Goal: Navigation & Orientation: Find specific page/section

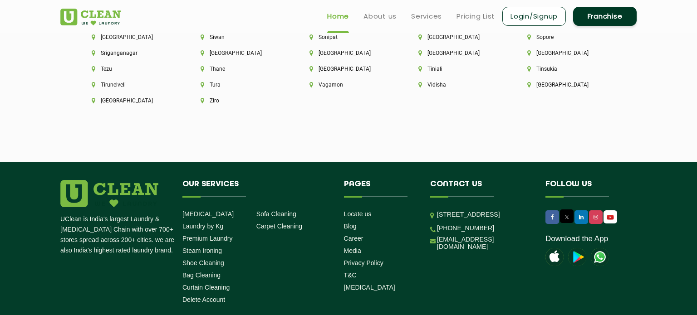
scroll to position [2439, 0]
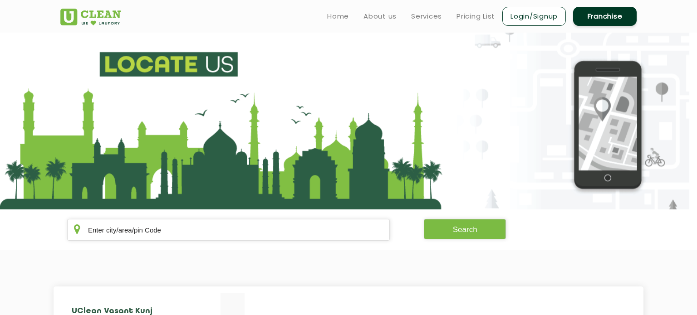
scroll to position [49766, 0]
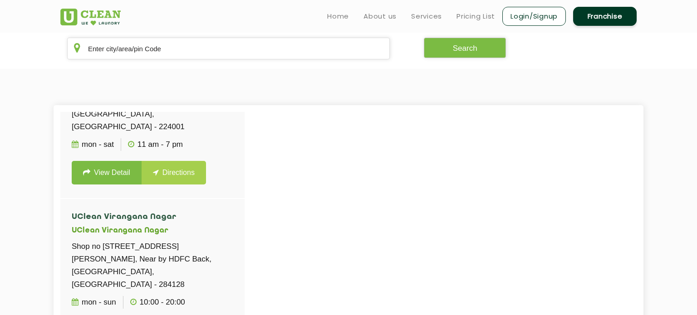
scroll to position [49799, 0]
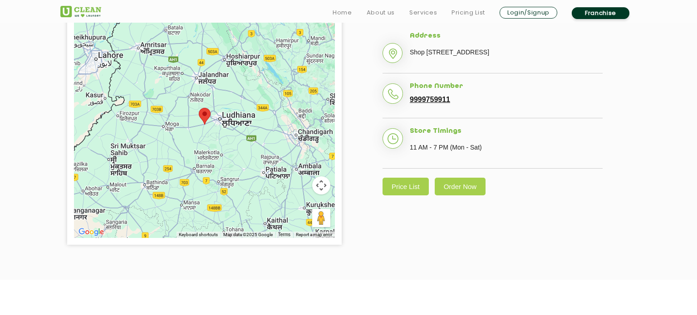
scroll to position [1232, 0]
